Goal: Check status: Check status

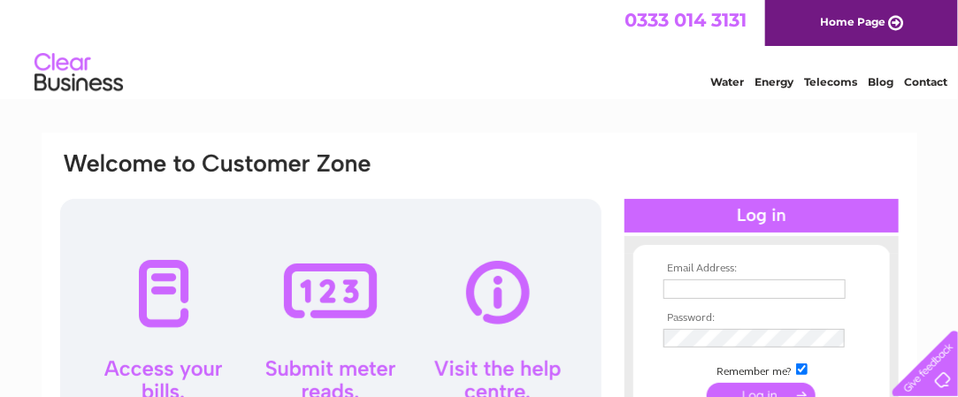
type input "[EMAIL_ADDRESS][DOMAIN_NAME]"
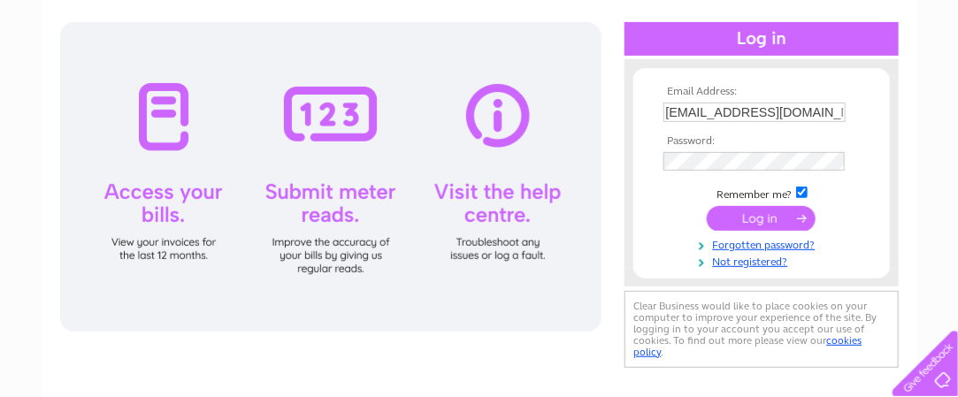
scroll to position [142, 0]
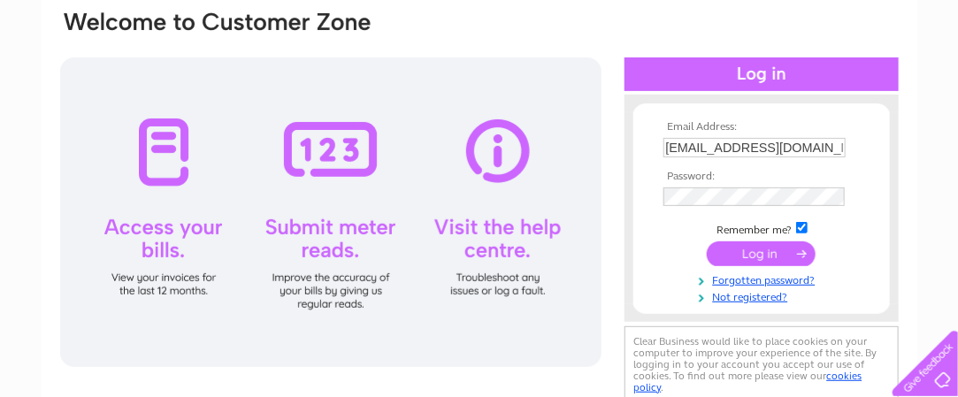
click at [751, 246] on input "submit" at bounding box center [761, 254] width 109 height 25
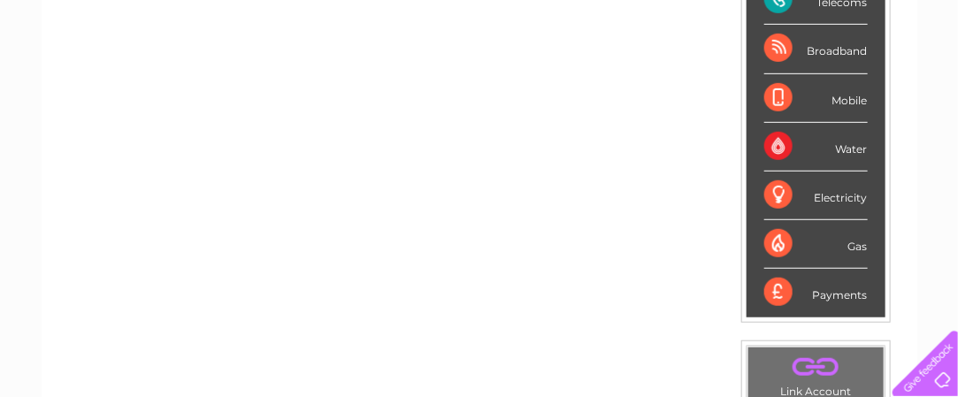
scroll to position [348, 0]
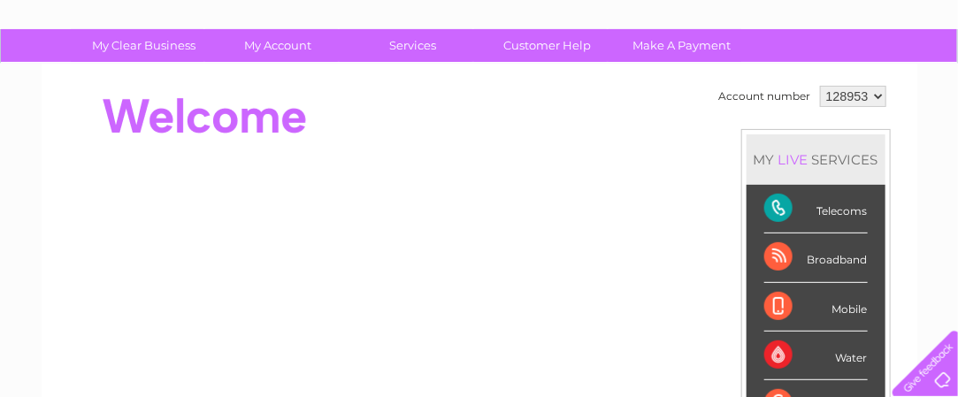
scroll to position [100, 0]
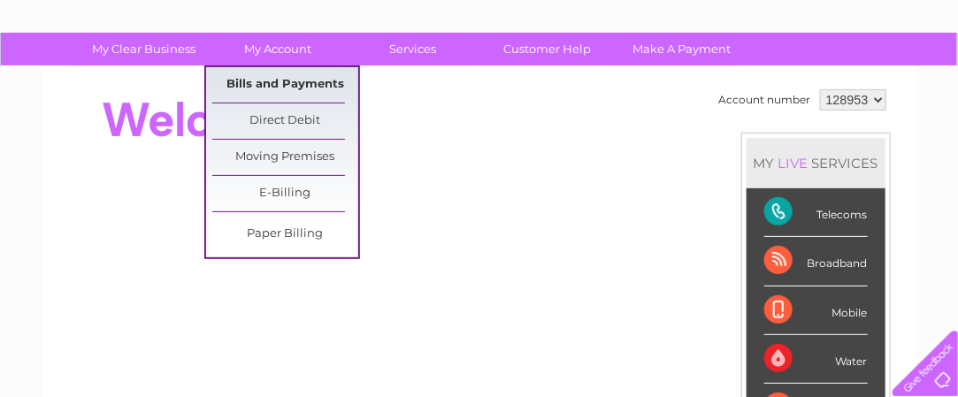
click at [268, 81] on link "Bills and Payments" at bounding box center [285, 84] width 146 height 35
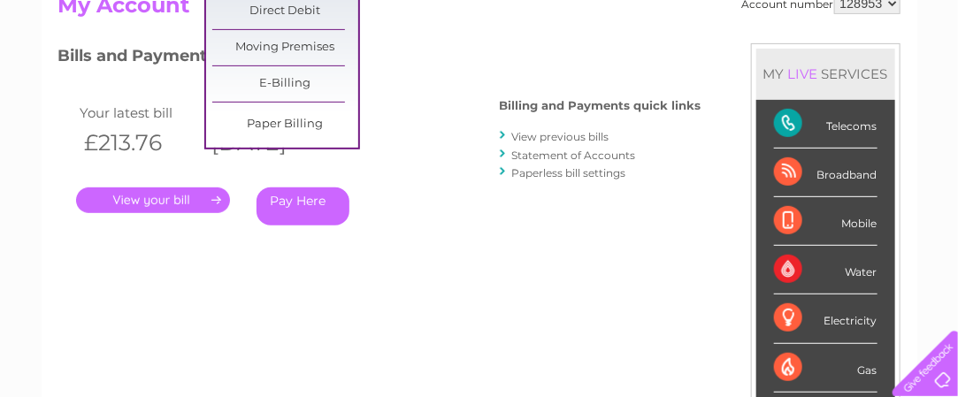
scroll to position [212, 0]
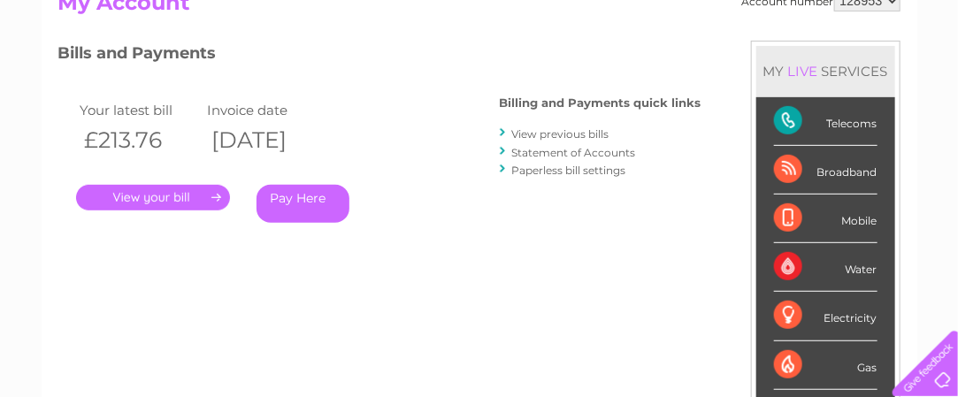
click at [136, 196] on link "." at bounding box center [153, 198] width 154 height 26
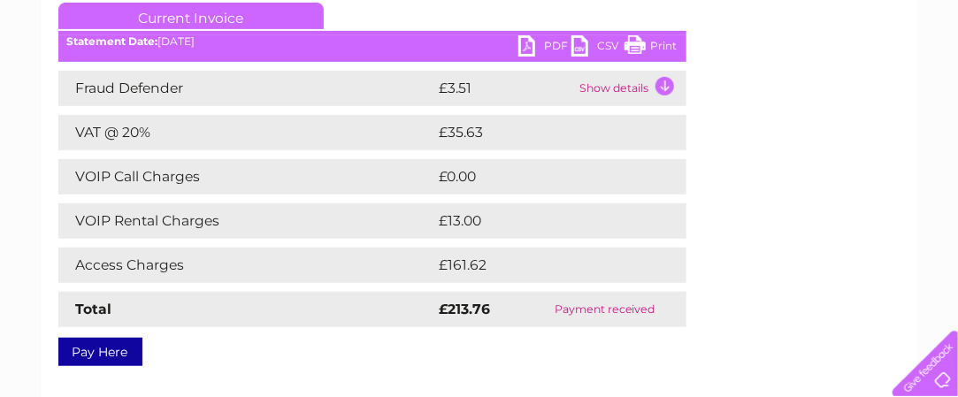
scroll to position [248, 0]
